Goal: Information Seeking & Learning: Learn about a topic

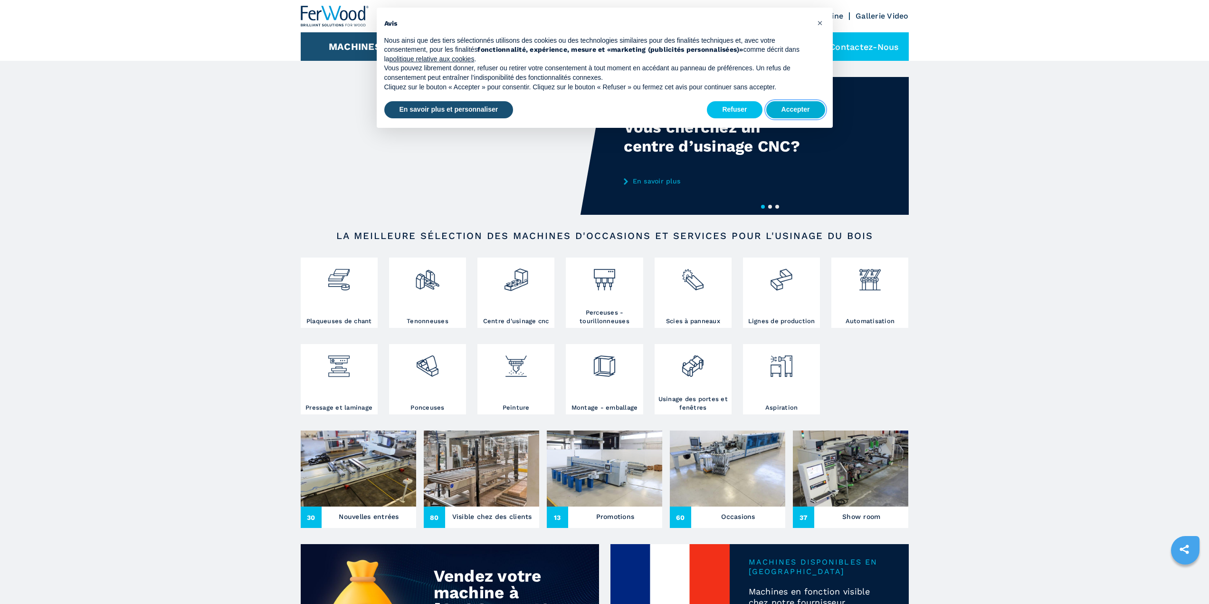
click at [807, 106] on button "Accepter" at bounding box center [795, 109] width 59 height 17
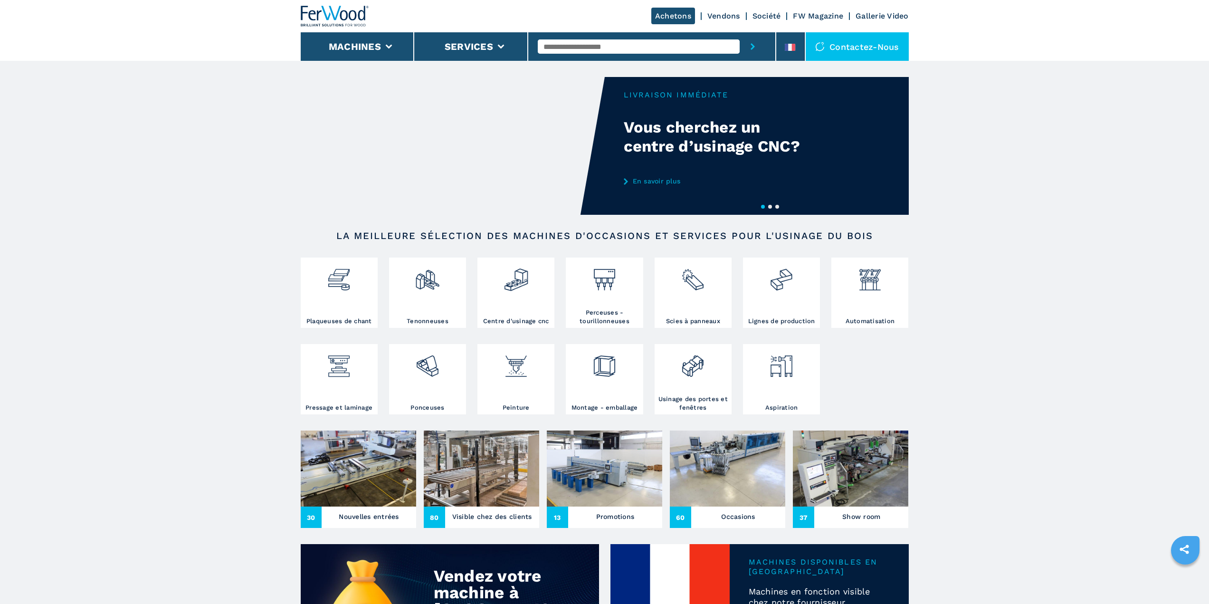
click at [594, 51] on input "text" at bounding box center [639, 46] width 202 height 14
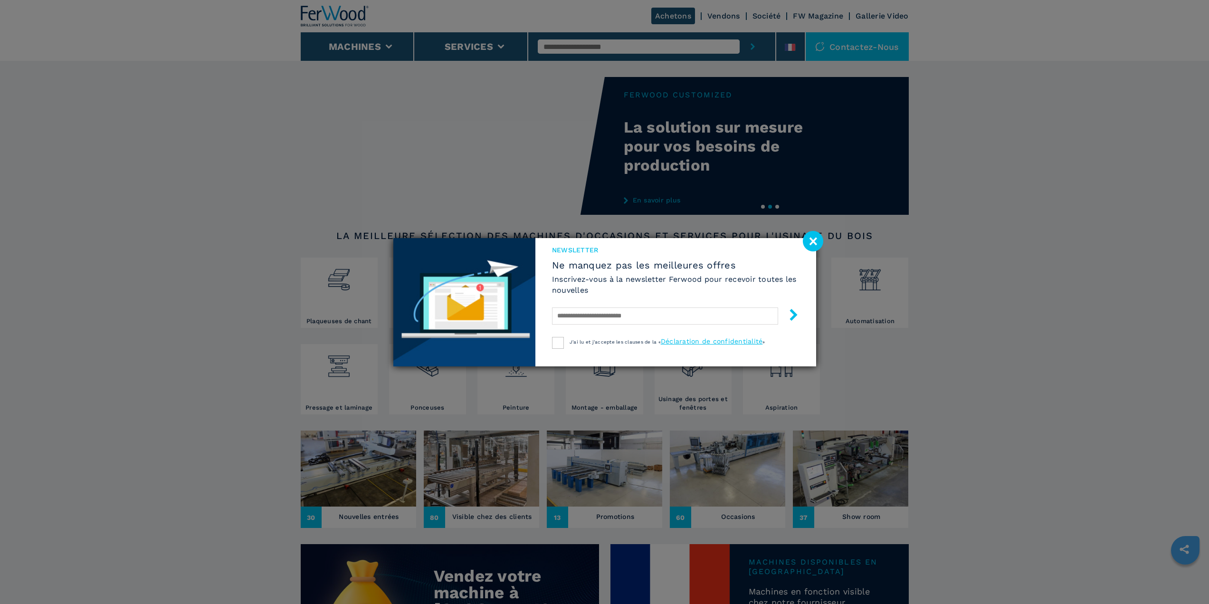
click at [808, 242] on image at bounding box center [813, 241] width 20 height 20
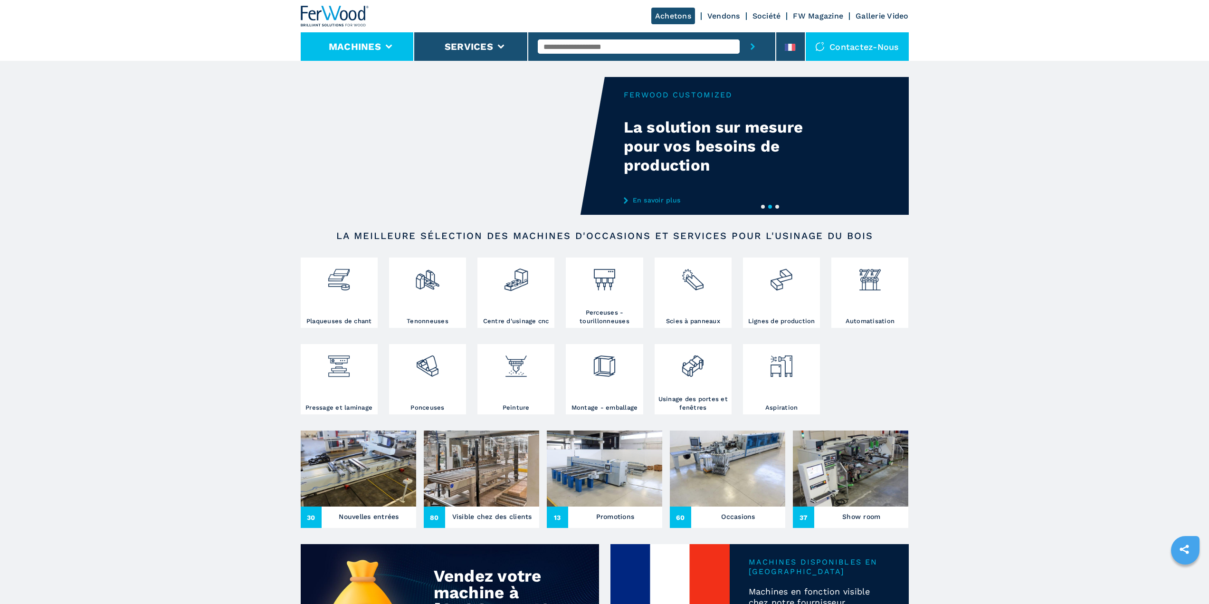
click at [387, 43] on li "Machines" at bounding box center [358, 46] width 114 height 29
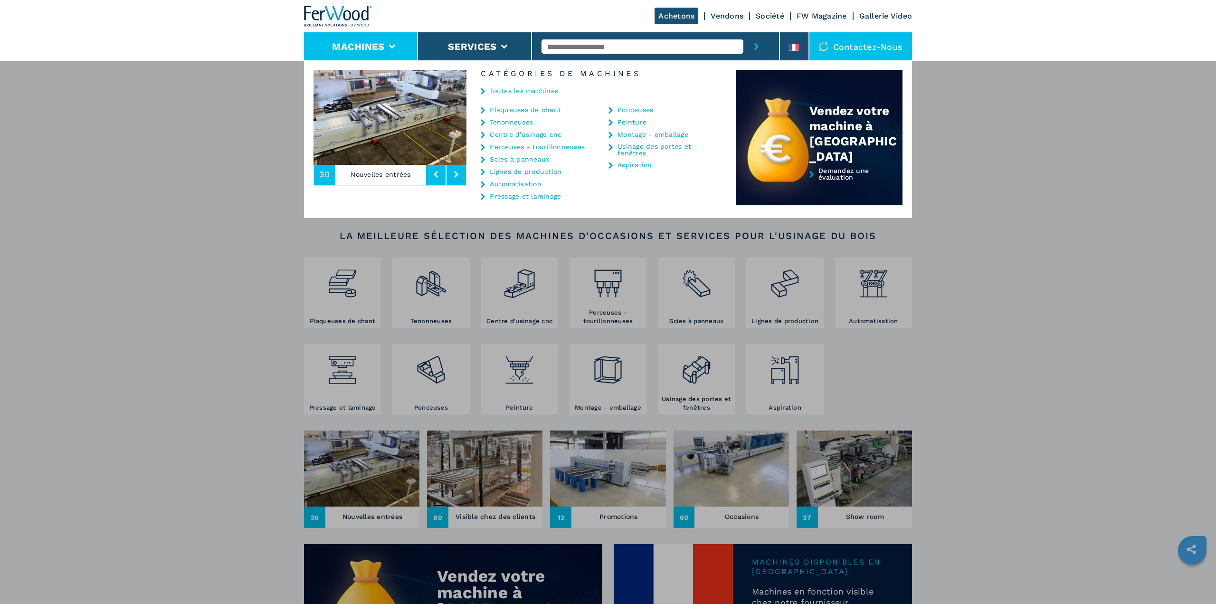
click at [569, 49] on input "text" at bounding box center [643, 46] width 202 height 14
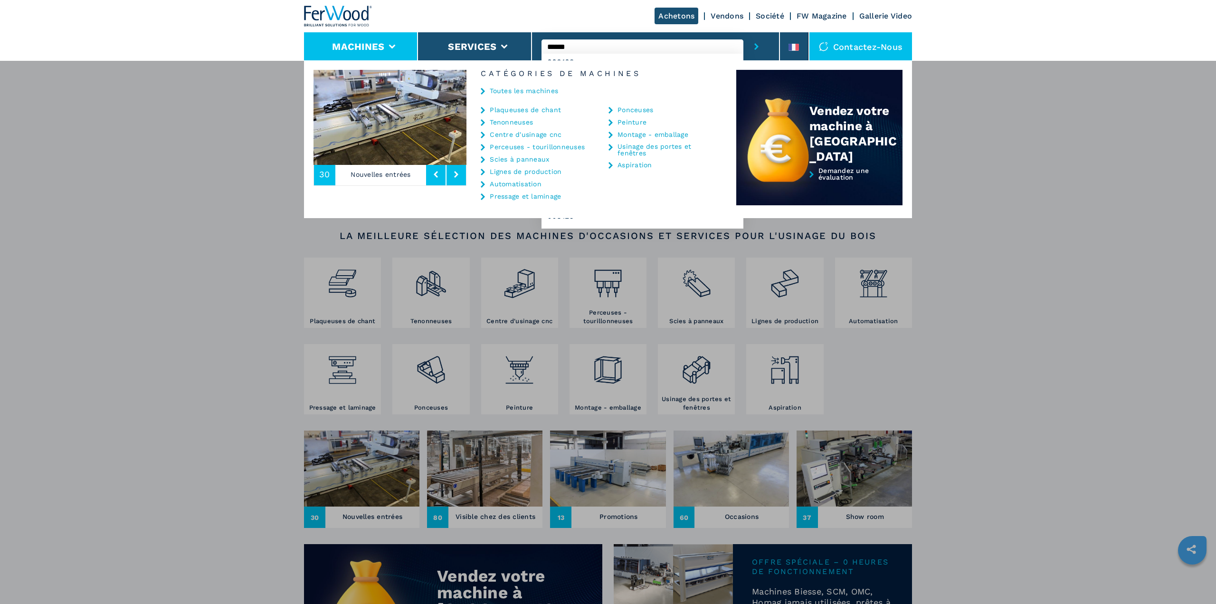
type input "******"
click at [744, 32] on button "submit-button" at bounding box center [757, 46] width 26 height 29
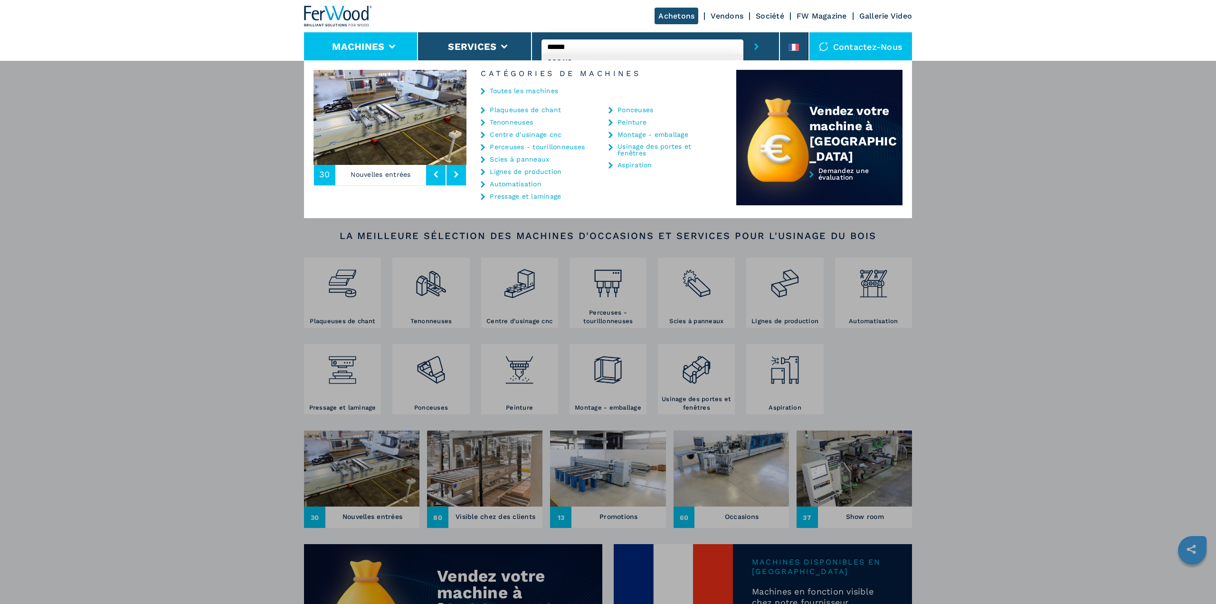
click at [661, 58] on div "008112" at bounding box center [643, 62] width 202 height 17
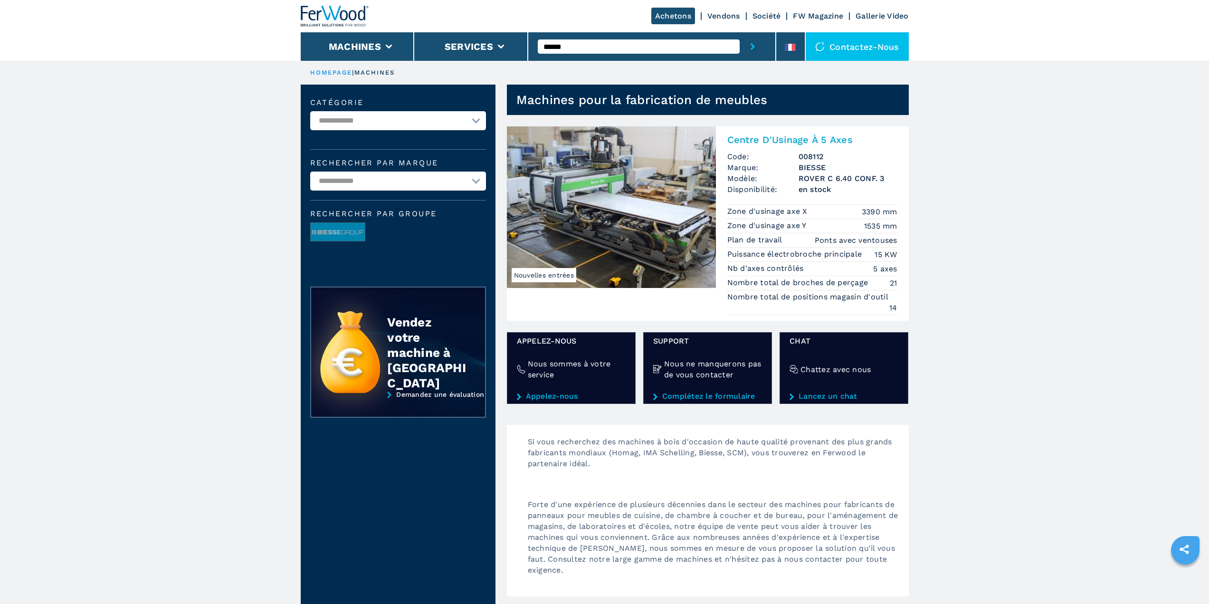
click at [575, 245] on img at bounding box center [611, 207] width 209 height 162
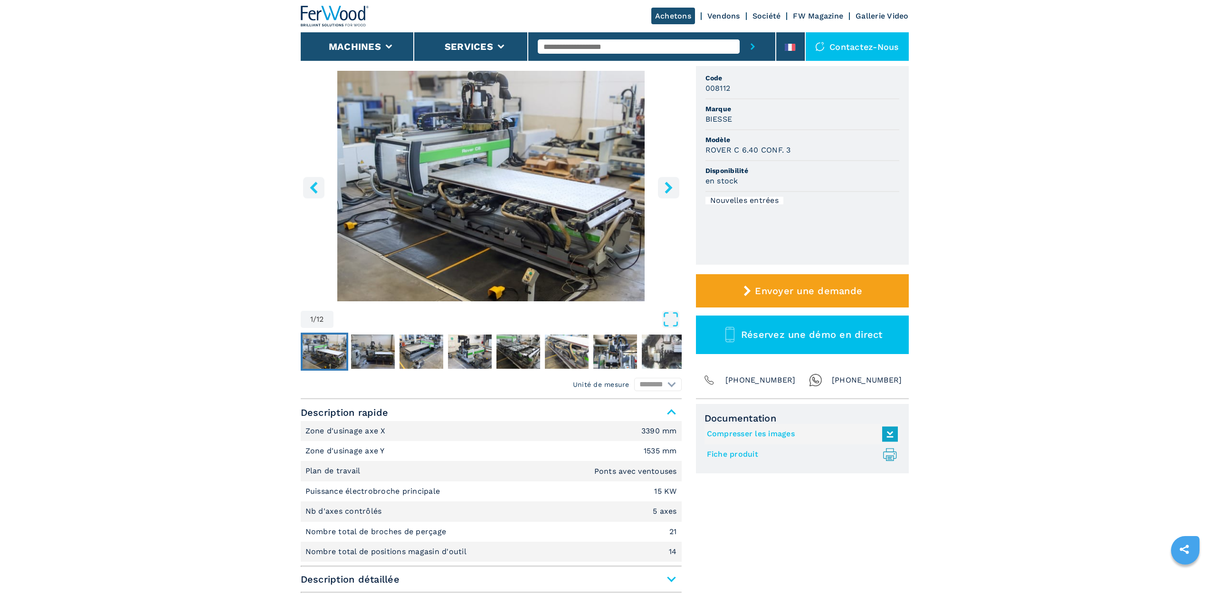
scroll to position [127, 0]
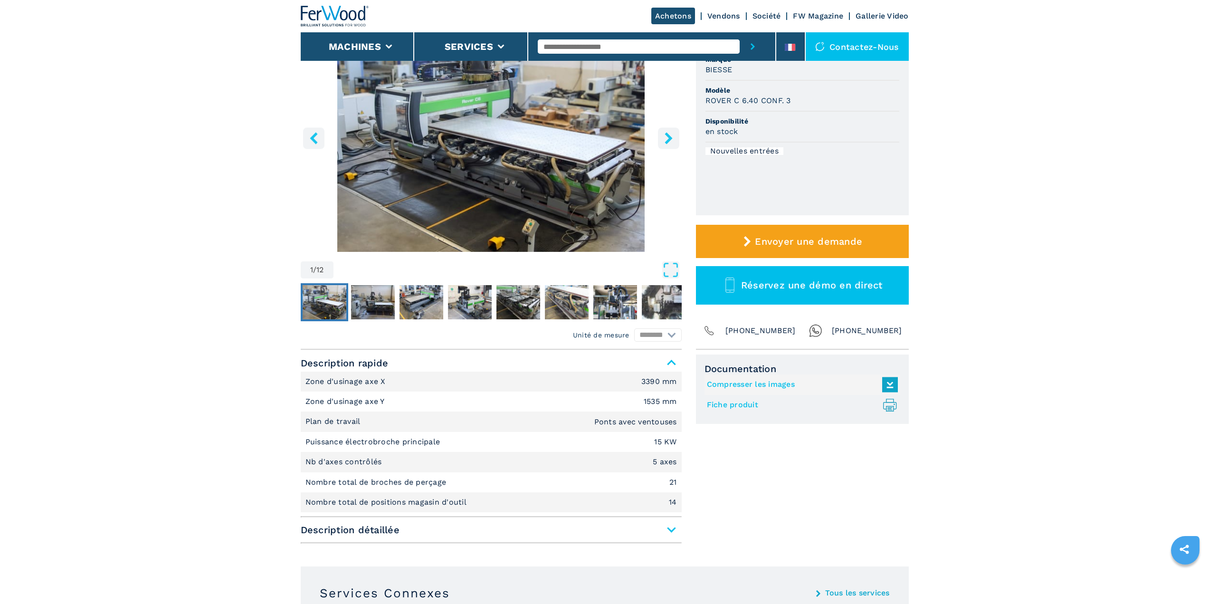
click at [670, 532] on span "Description détaillée" at bounding box center [491, 529] width 381 height 17
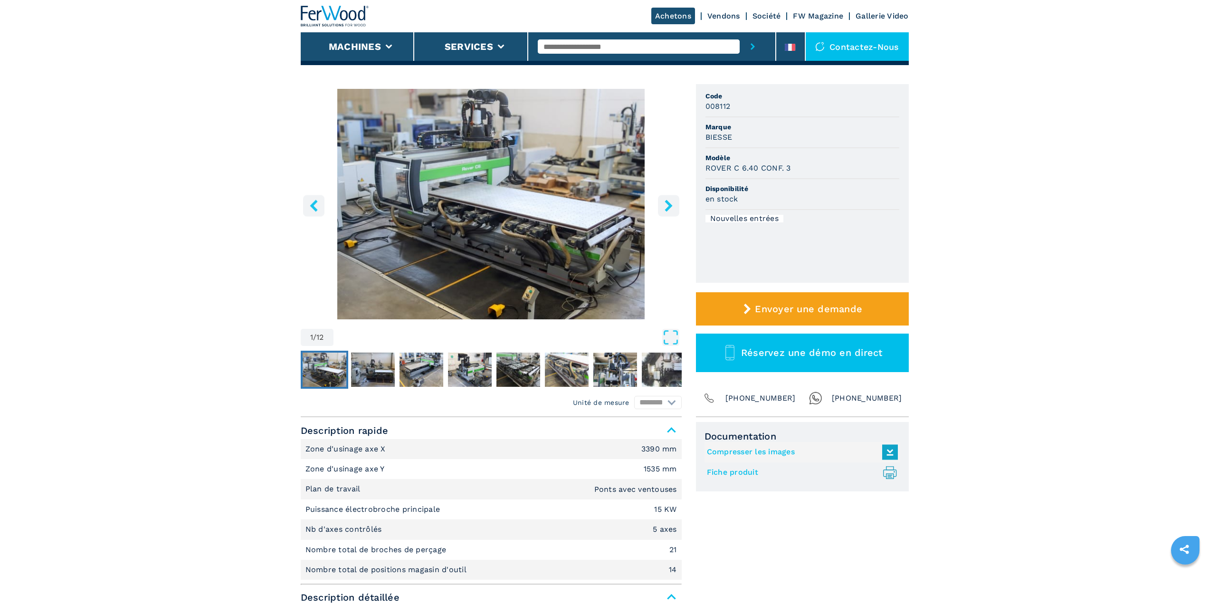
scroll to position [0, 0]
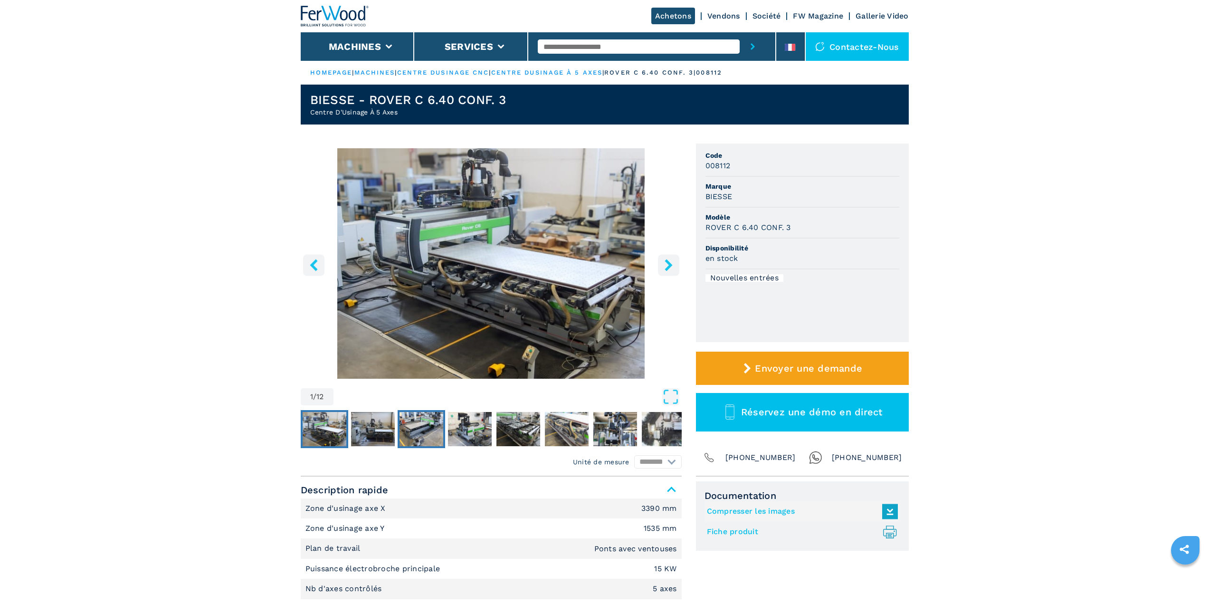
click at [405, 443] on img "Go to Slide 3" at bounding box center [422, 429] width 44 height 34
click at [356, 431] on img "Go to Slide 2" at bounding box center [373, 429] width 44 height 34
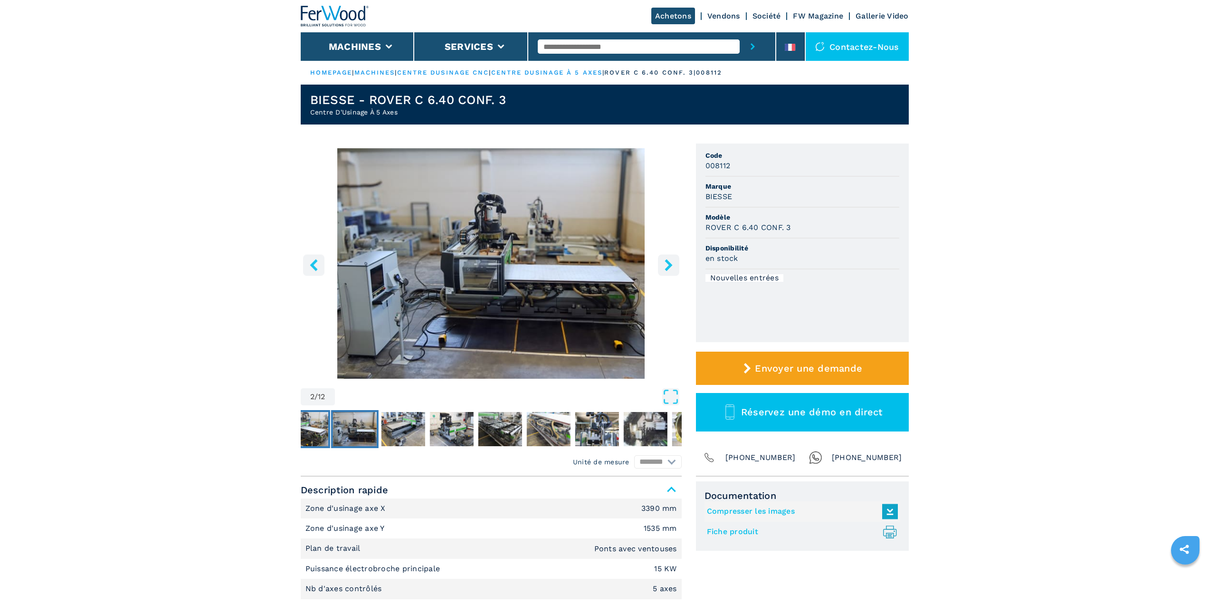
click at [318, 425] on img "Go to Slide 1" at bounding box center [306, 429] width 44 height 34
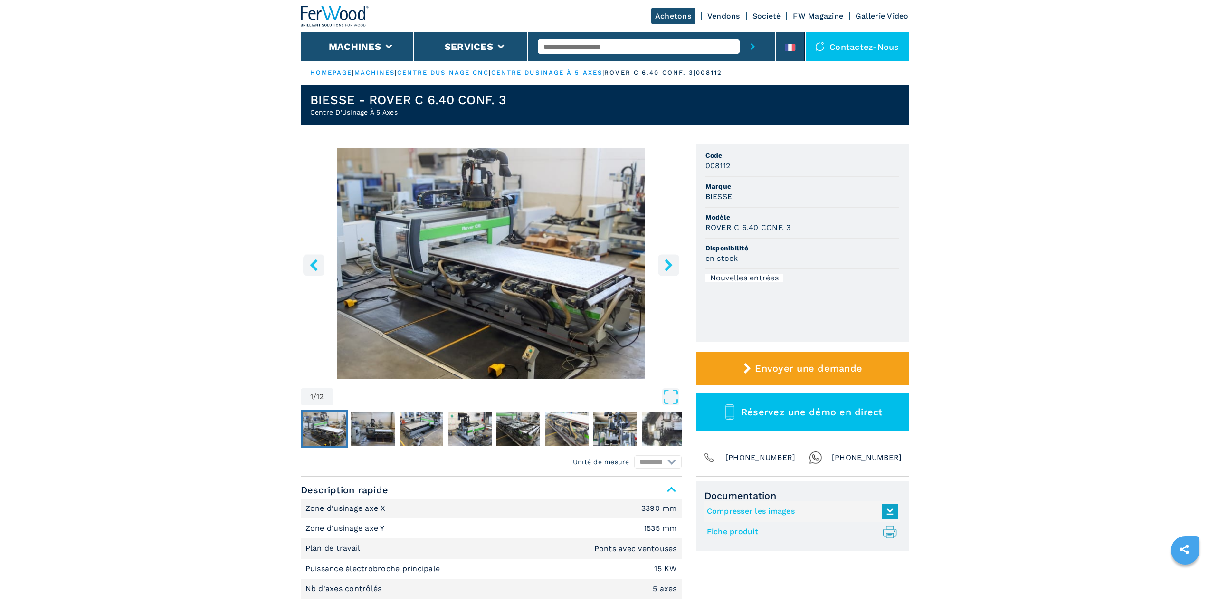
click at [384, 429] on img "Go to Slide 2" at bounding box center [373, 429] width 44 height 34
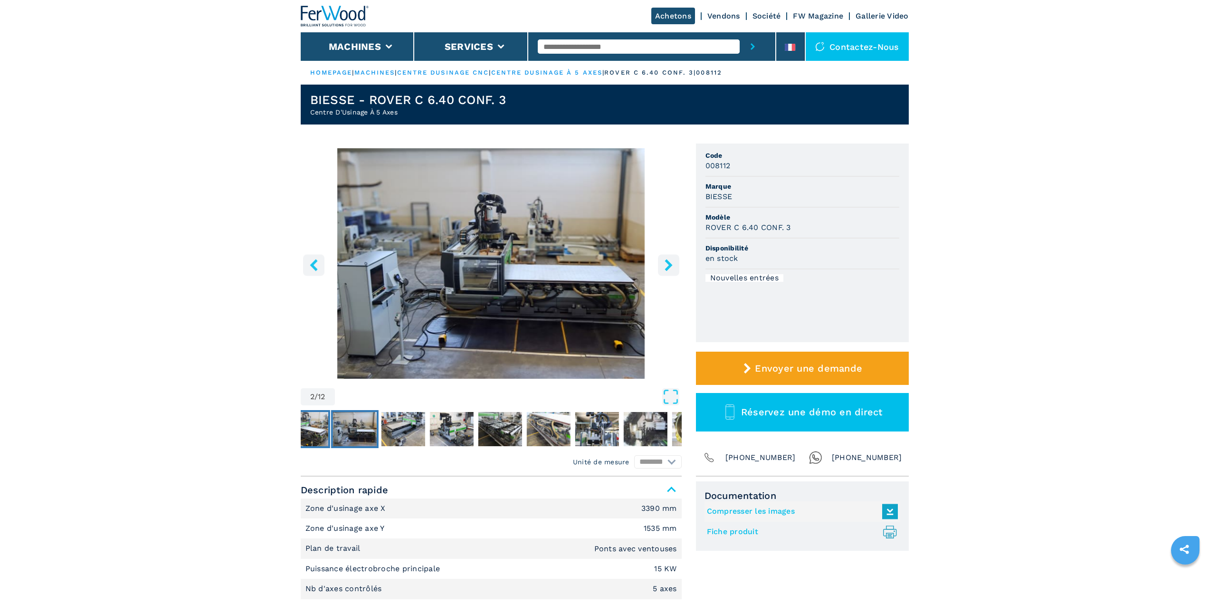
click at [314, 423] on img "Go to Slide 1" at bounding box center [306, 429] width 44 height 34
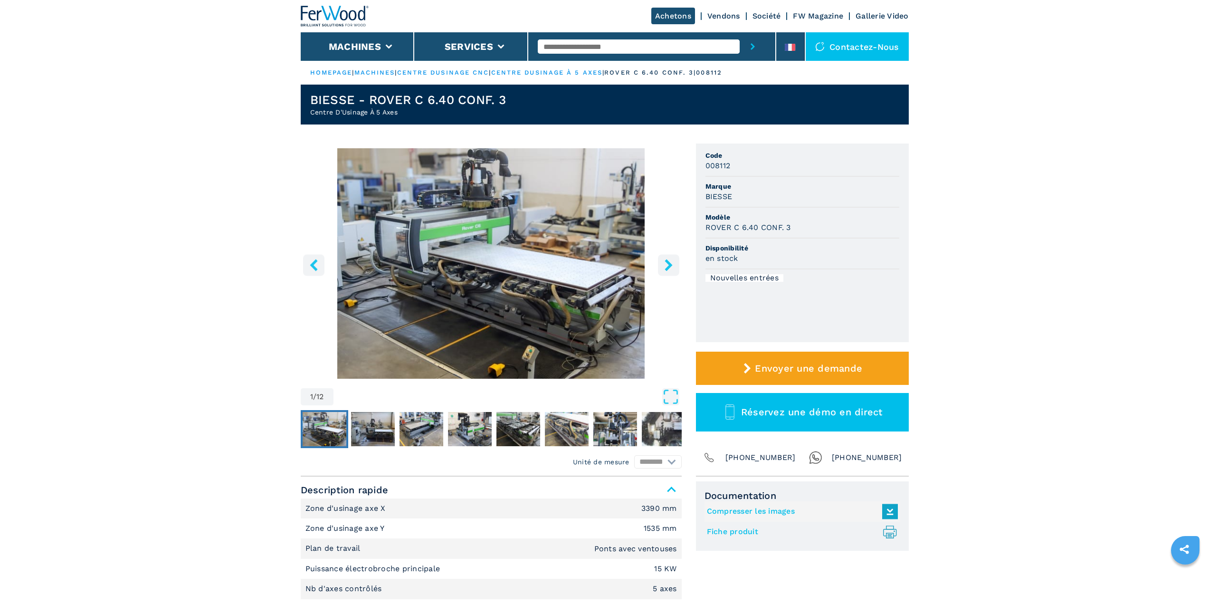
click at [659, 266] on button "right-button" at bounding box center [668, 264] width 21 height 21
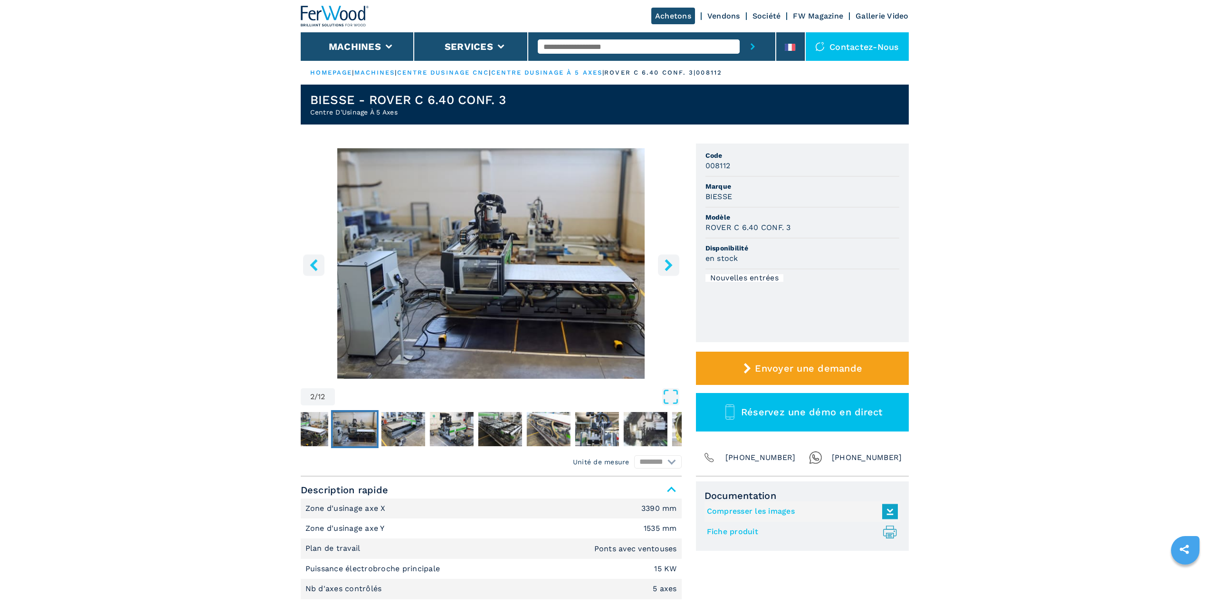
click at [659, 266] on button "right-button" at bounding box center [668, 264] width 21 height 21
click at [309, 261] on icon "left-button" at bounding box center [314, 265] width 12 height 12
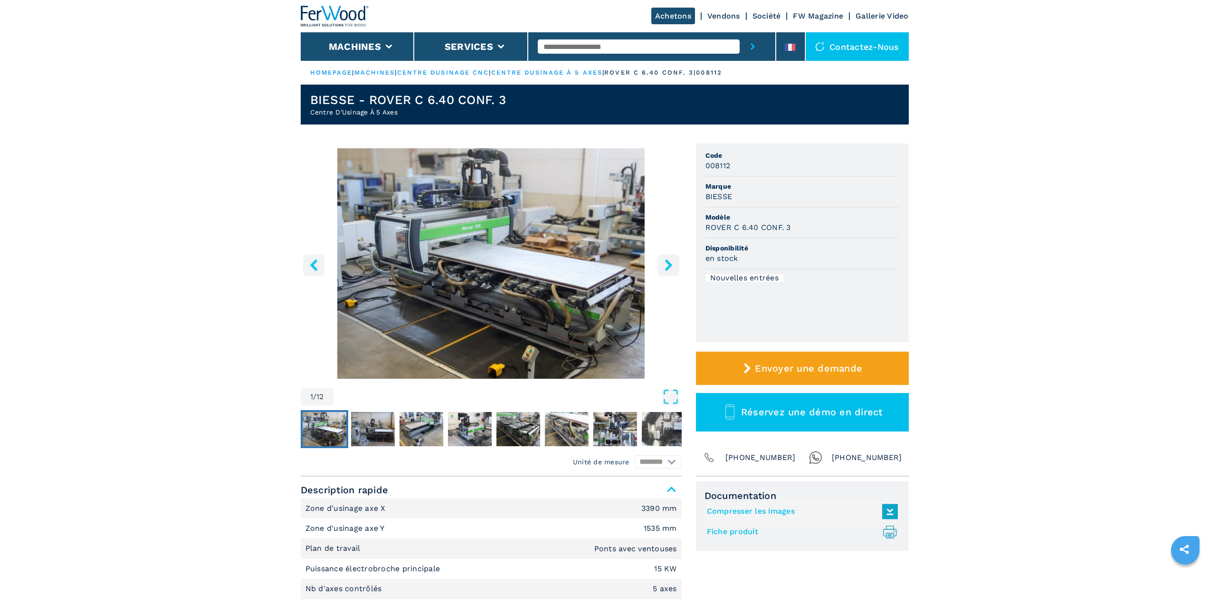
click at [669, 266] on icon "right-button" at bounding box center [669, 265] width 8 height 12
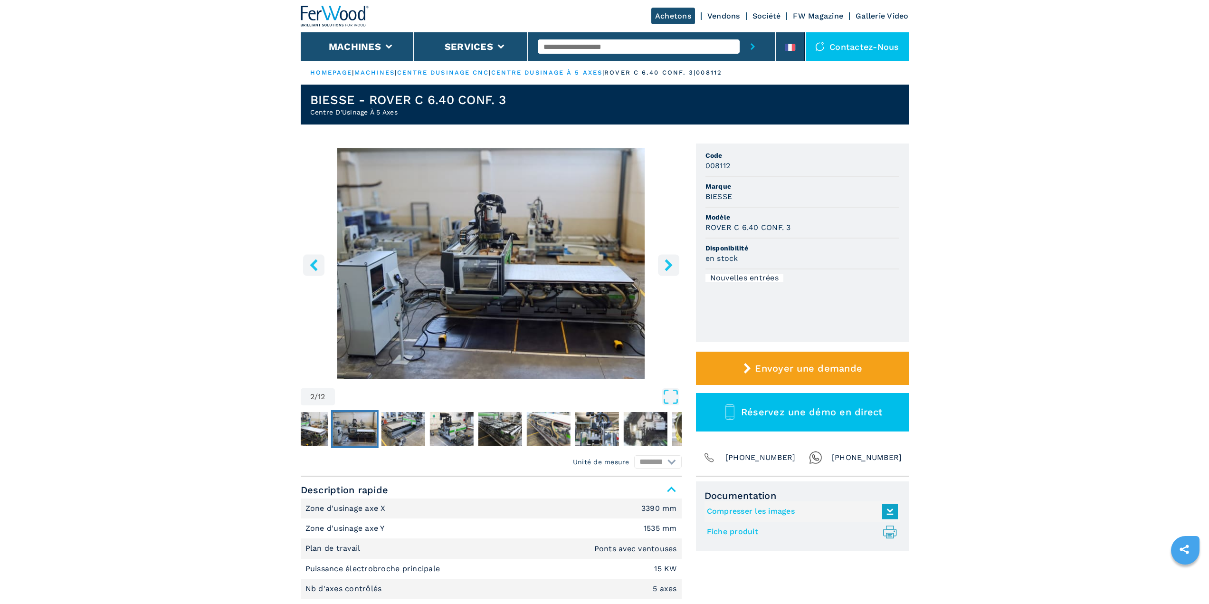
click at [669, 266] on icon "right-button" at bounding box center [669, 265] width 8 height 12
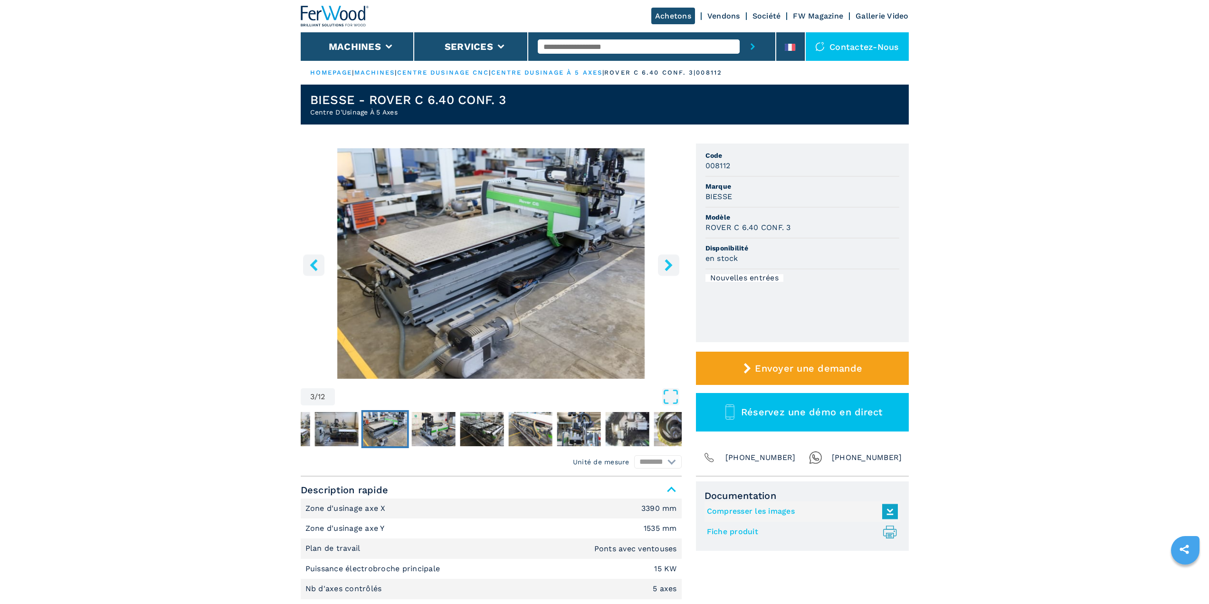
click at [669, 266] on icon "right-button" at bounding box center [669, 265] width 8 height 12
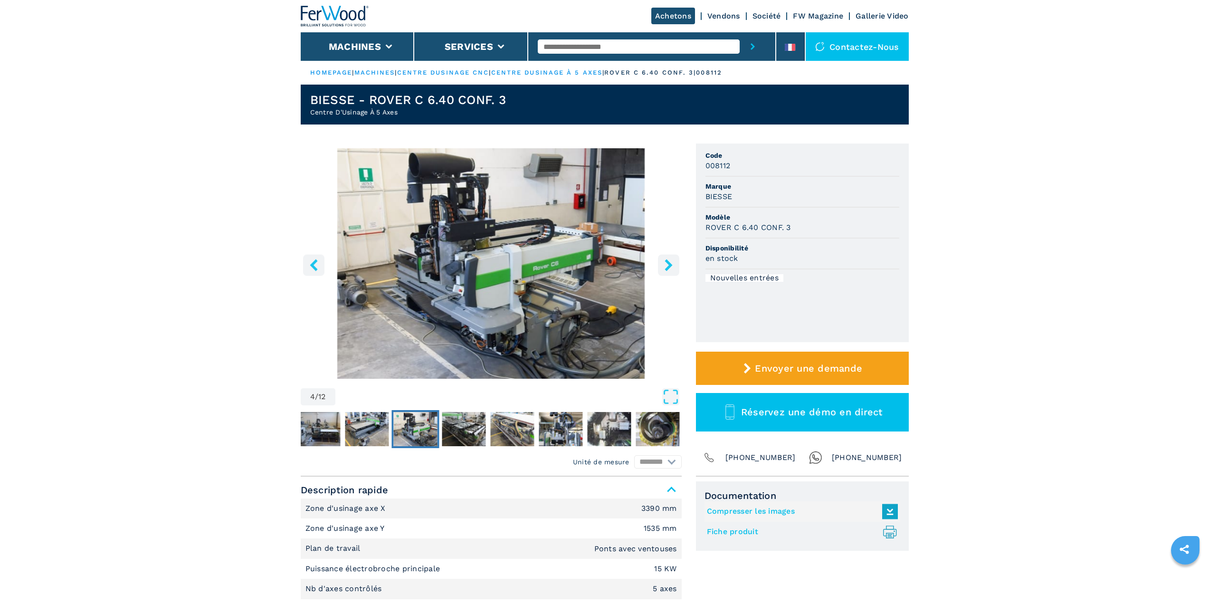
click at [669, 266] on icon "right-button" at bounding box center [669, 265] width 8 height 12
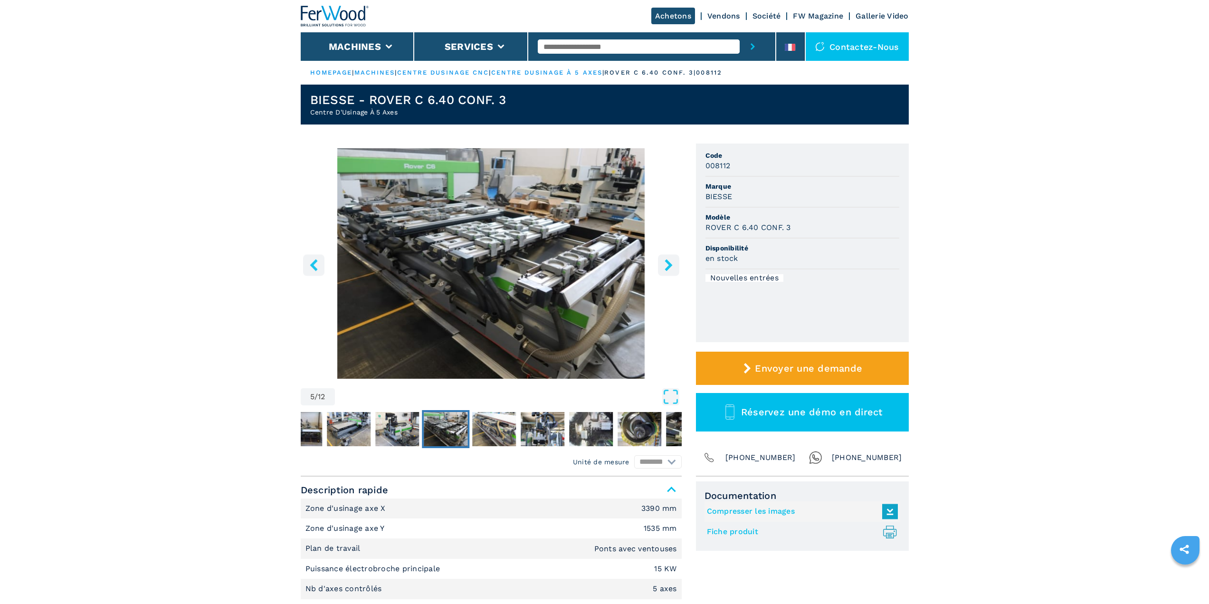
click at [669, 266] on icon "right-button" at bounding box center [669, 265] width 8 height 12
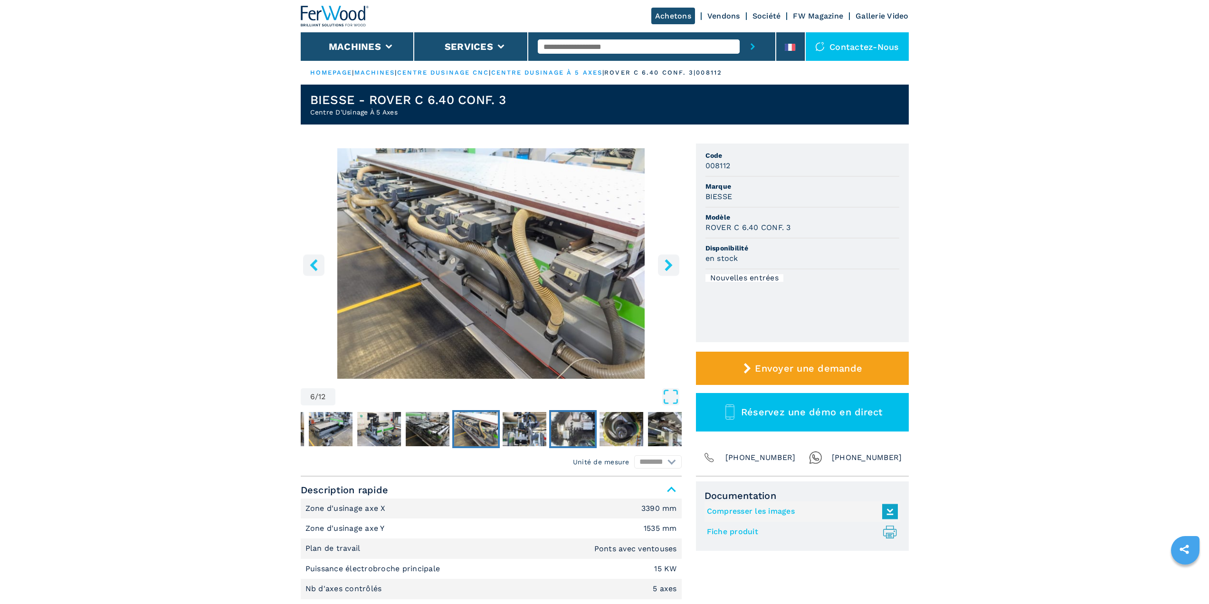
click at [551, 426] on img "Go to Slide 8" at bounding box center [573, 429] width 44 height 34
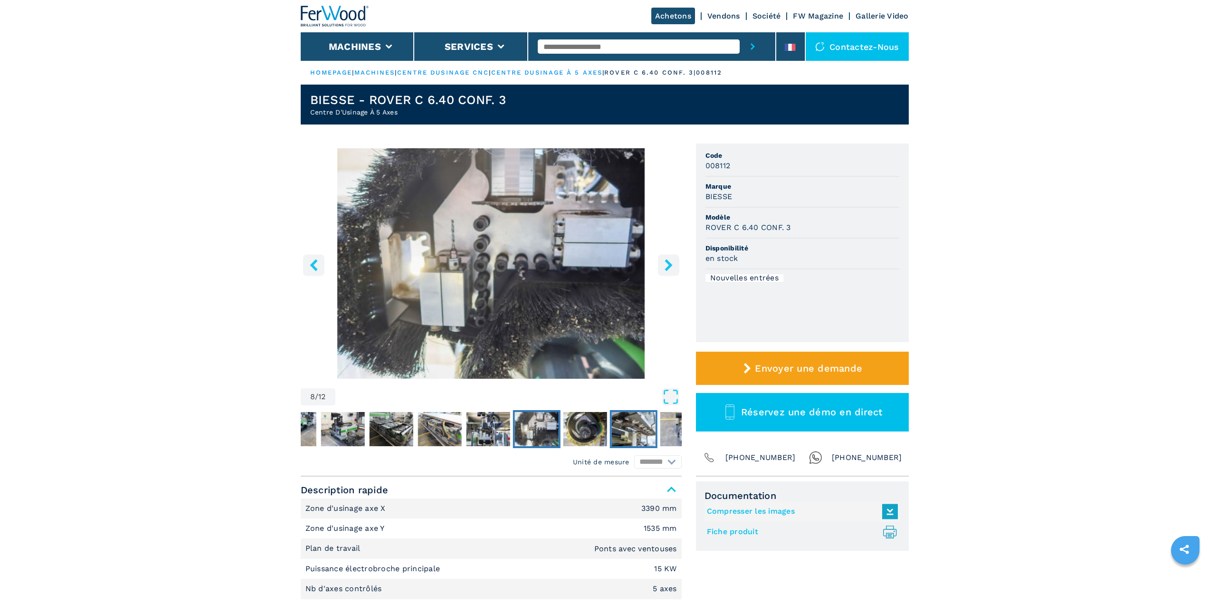
click at [615, 426] on img "Go to Slide 10" at bounding box center [634, 429] width 44 height 34
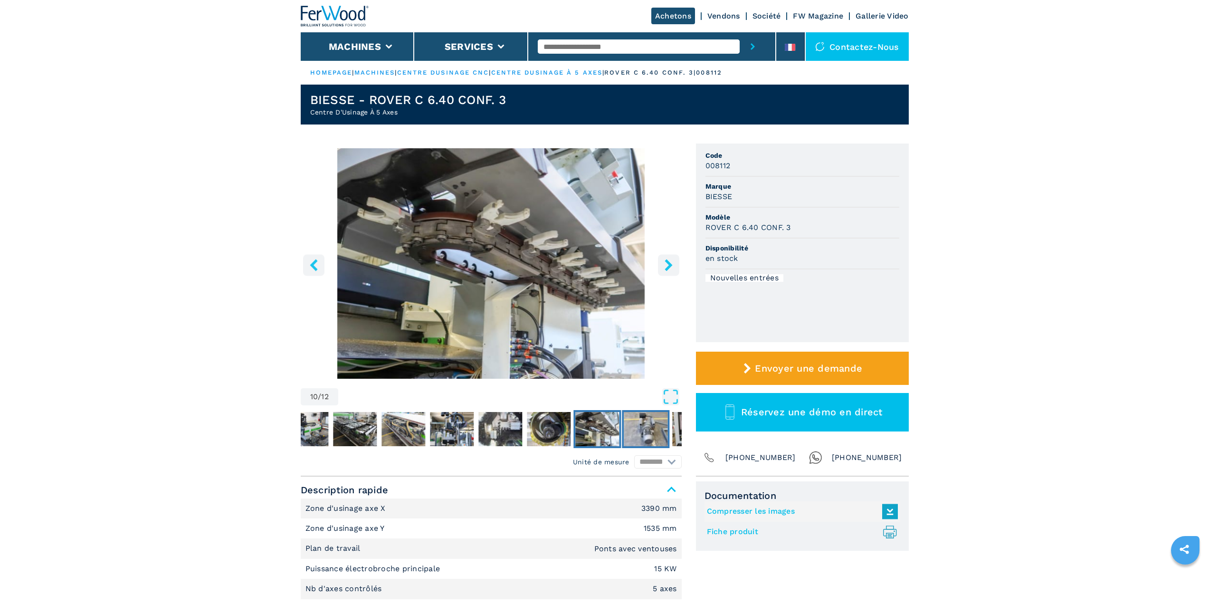
click at [654, 432] on img "Go to Slide 11" at bounding box center [646, 429] width 44 height 34
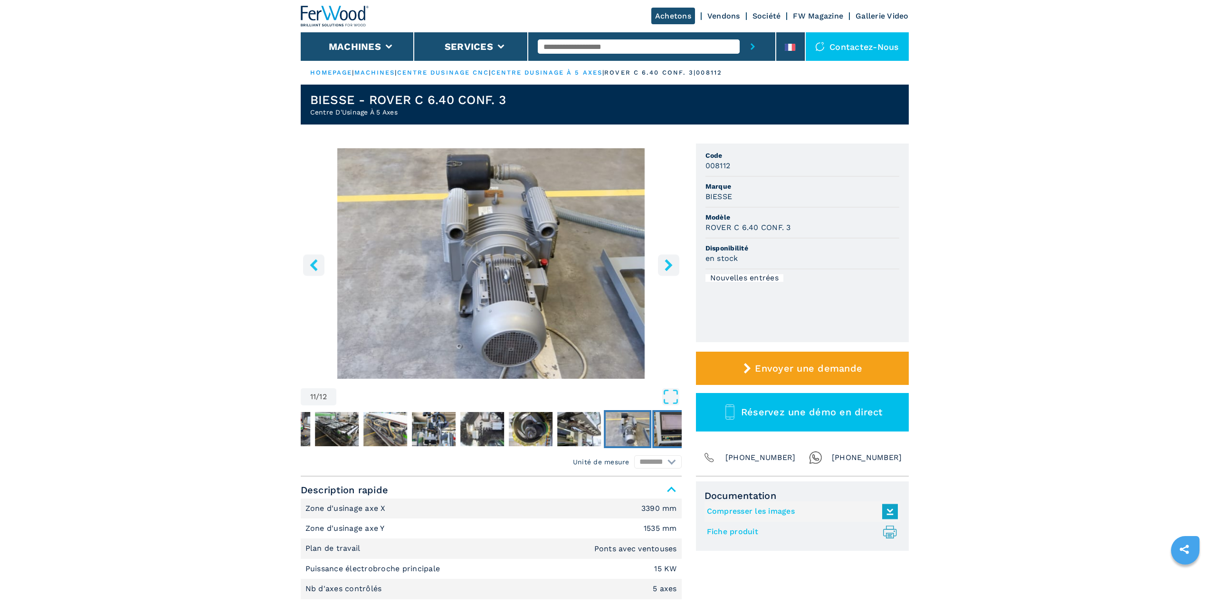
click at [663, 430] on img "Go to Slide 12" at bounding box center [676, 429] width 44 height 34
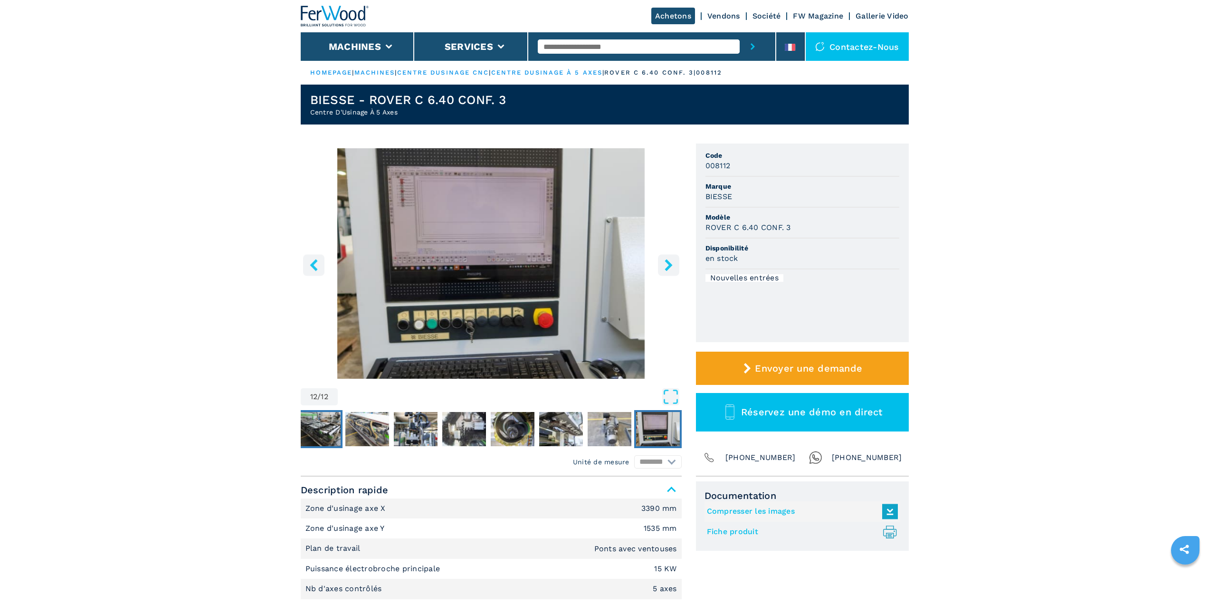
click at [336, 421] on img "Go to Slide 5" at bounding box center [319, 429] width 44 height 34
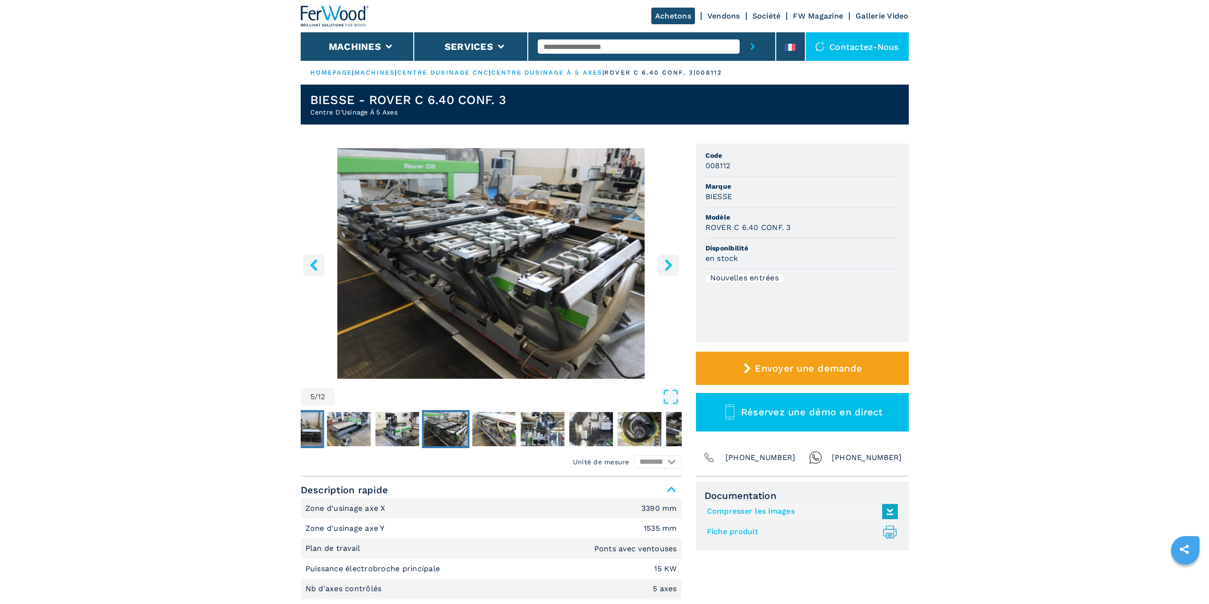
click at [306, 427] on img "Go to Slide 2" at bounding box center [300, 429] width 44 height 34
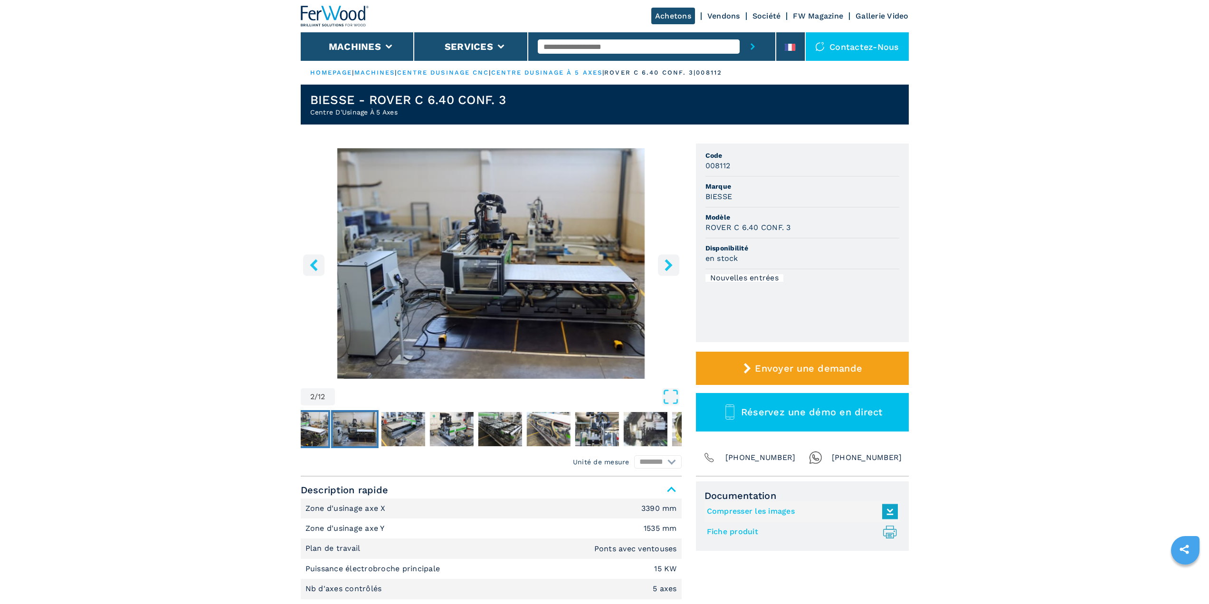
click at [322, 429] on img "Go to Slide 1" at bounding box center [306, 429] width 44 height 34
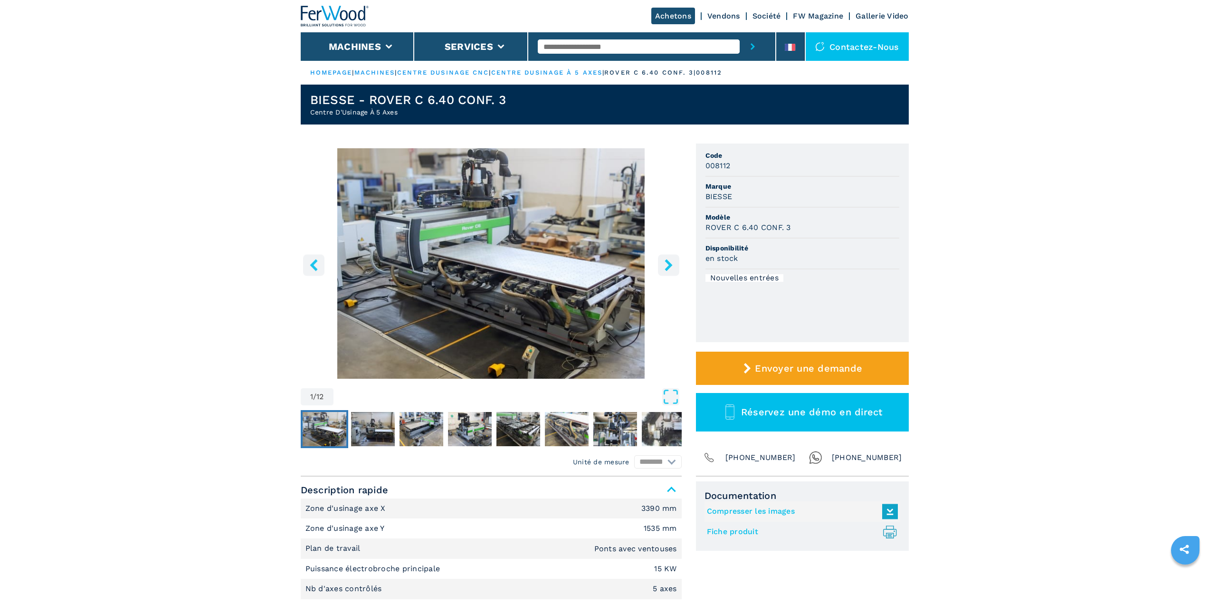
drag, startPoint x: 1076, startPoint y: 120, endPoint x: 1148, endPoint y: 3, distance: 137.0
